Goal: Check status: Check status

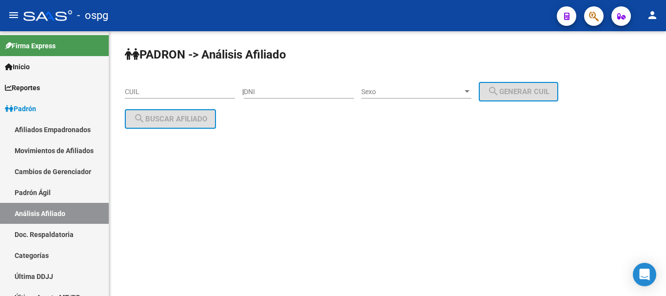
click at [152, 93] on input "CUIL" at bounding box center [180, 92] width 110 height 8
paste input "27-44965398-5"
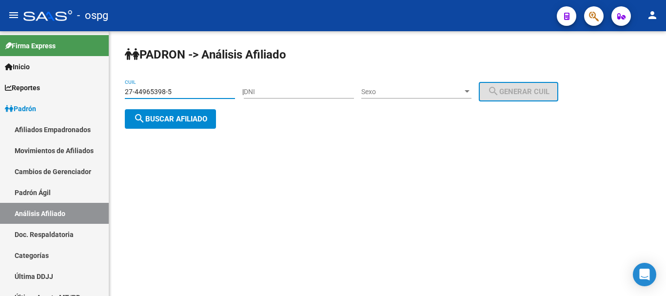
type input "27-44965398-5"
click at [171, 117] on span "search Buscar afiliado" at bounding box center [171, 119] width 74 height 9
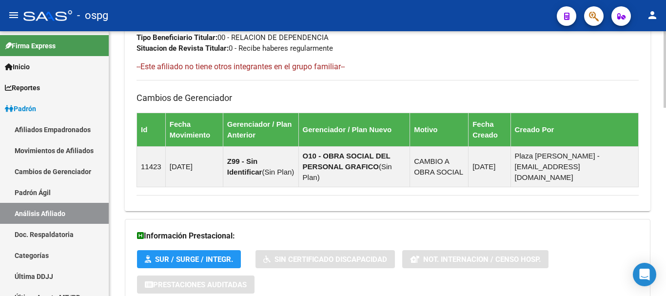
scroll to position [650, 0]
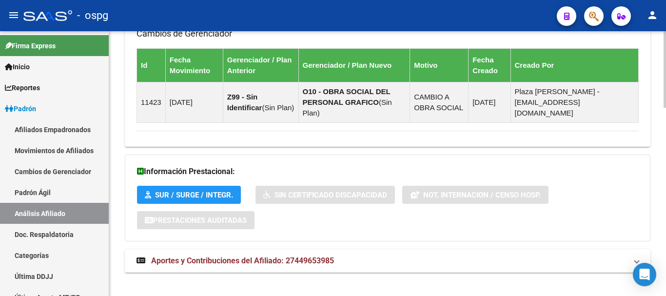
drag, startPoint x: 353, startPoint y: 249, endPoint x: 518, endPoint y: 234, distance: 166.1
click at [355, 256] on mat-panel-title "Aportes y Contribuciones del Afiliado: 27449653985" at bounding box center [382, 261] width 491 height 11
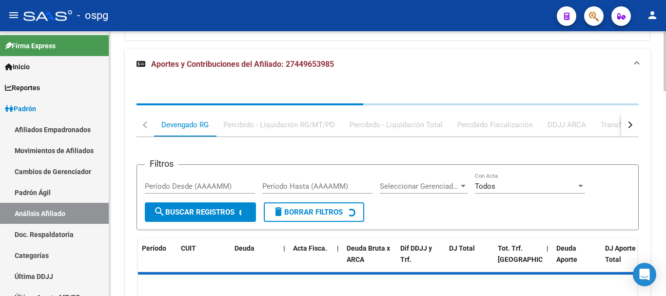
scroll to position [853, 0]
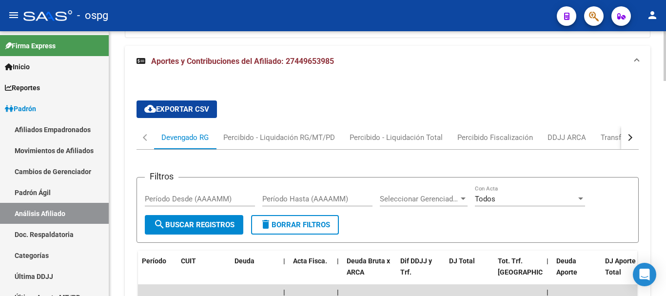
click at [634, 126] on button "button" at bounding box center [631, 137] width 18 height 23
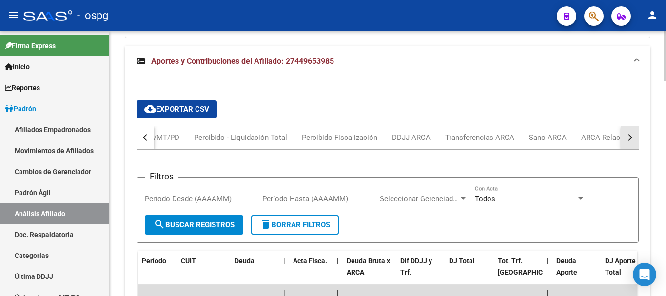
click at [634, 126] on button "button" at bounding box center [631, 137] width 18 height 23
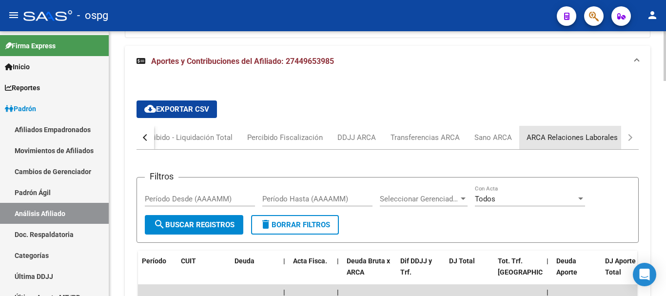
click at [582, 132] on div "ARCA Relaciones Laborales" at bounding box center [572, 137] width 91 height 11
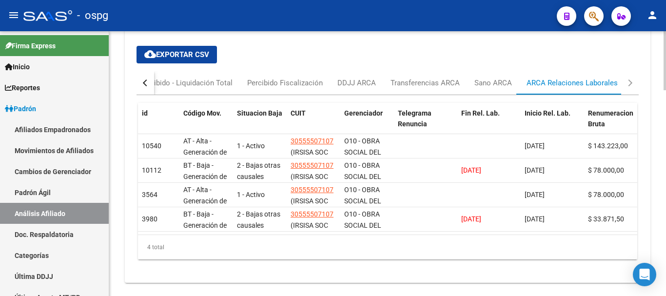
scroll to position [926, 0]
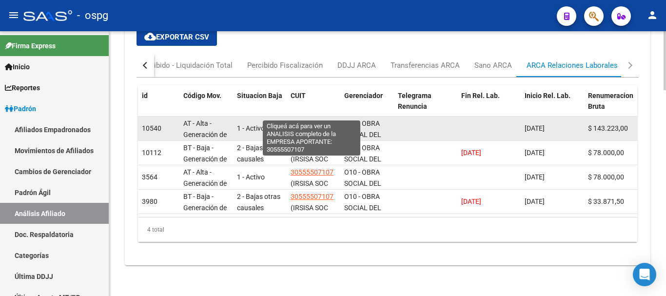
click at [319, 120] on span "30555507107" at bounding box center [312, 124] width 43 height 8
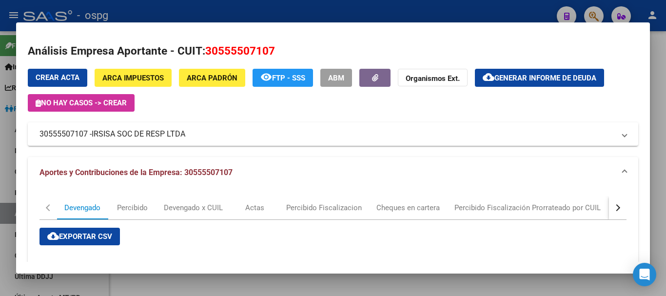
click at [663, 102] on div at bounding box center [333, 148] width 666 height 296
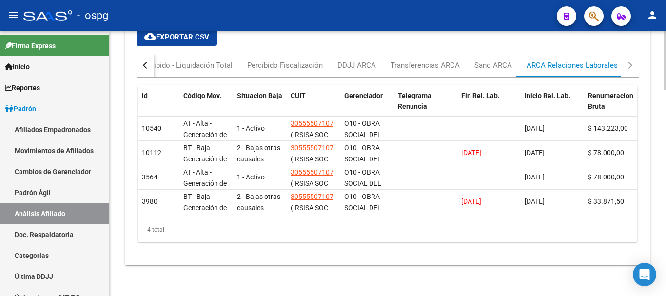
click at [251, 262] on div "cloud_download Exportar CSV Devengado RG Percibido - Liquidación RG/MT/PD Perci…" at bounding box center [388, 135] width 526 height 261
click at [362, 60] on div "DDJJ ARCA" at bounding box center [357, 65] width 39 height 11
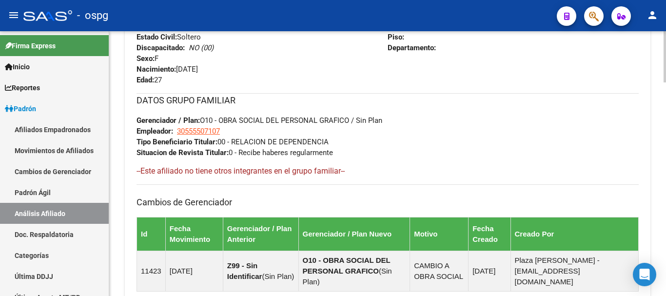
scroll to position [0, 0]
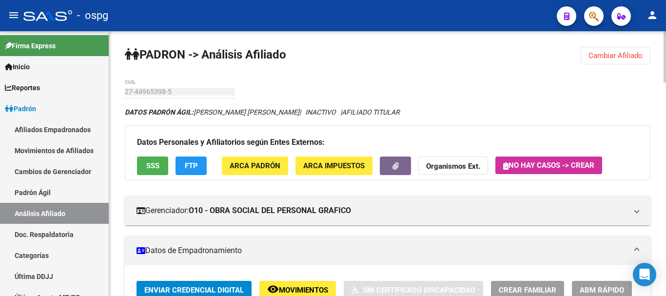
click at [666, 36] on div at bounding box center [665, 56] width 2 height 51
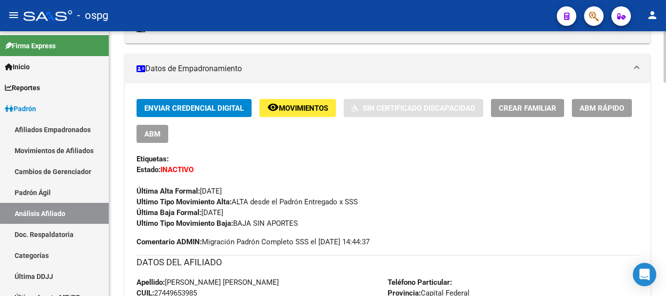
scroll to position [293, 0]
